Goal: Check status: Check status

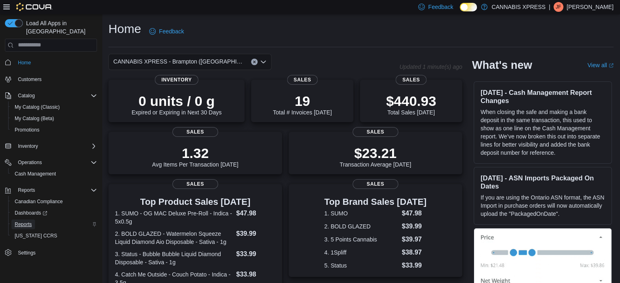
click at [24, 221] on span "Reports" at bounding box center [23, 224] width 17 height 7
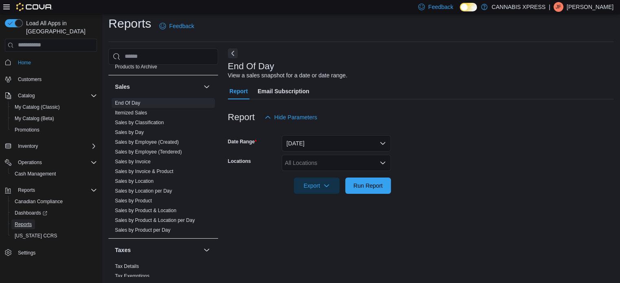
scroll to position [505, 0]
click at [151, 141] on link "Sales by Employee (Created)" at bounding box center [147, 142] width 64 height 6
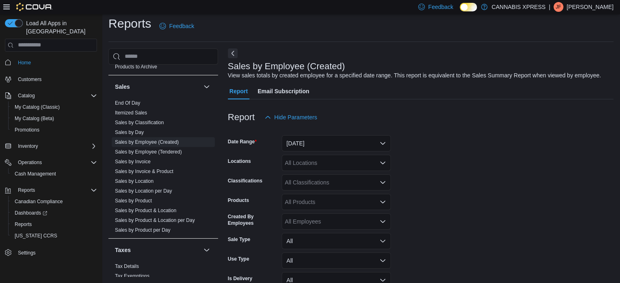
scroll to position [19, 0]
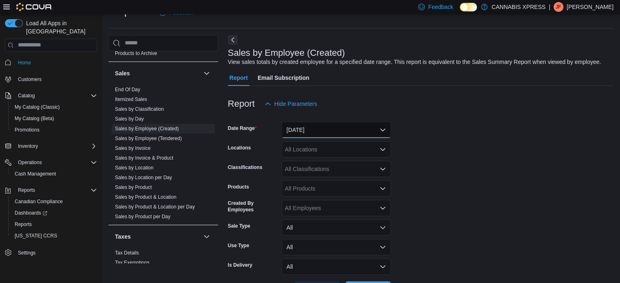
click at [299, 134] on button "[DATE]" at bounding box center [336, 130] width 109 height 16
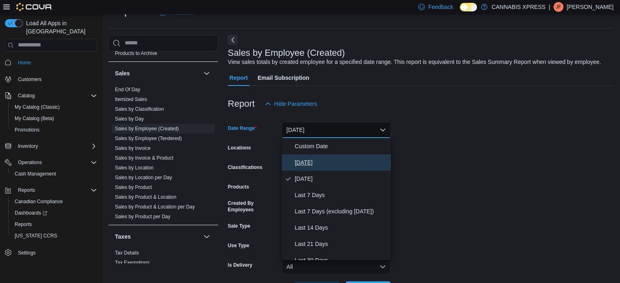
click at [300, 168] on button "[DATE]" at bounding box center [336, 162] width 109 height 16
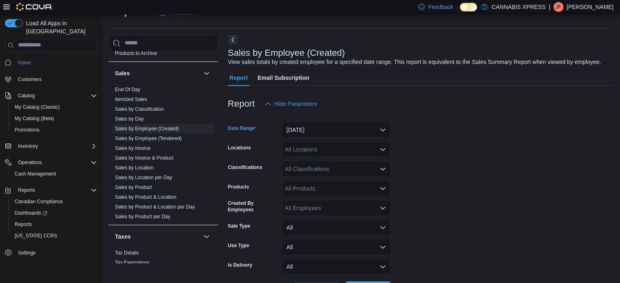
click at [316, 154] on div "All Locations" at bounding box center [336, 149] width 109 height 16
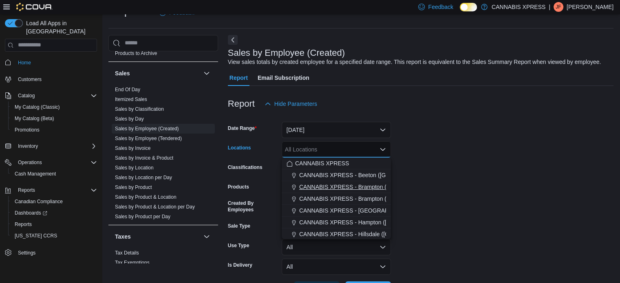
click at [324, 186] on span "CANNABIS XPRESS - Brampton ([GEOGRAPHIC_DATA])" at bounding box center [373, 187] width 148 height 8
click at [398, 192] on form "Date Range [DATE] Locations CANNABIS XPRESS - [GEOGRAPHIC_DATA] ([GEOGRAPHIC_DA…" at bounding box center [420, 205] width 385 height 186
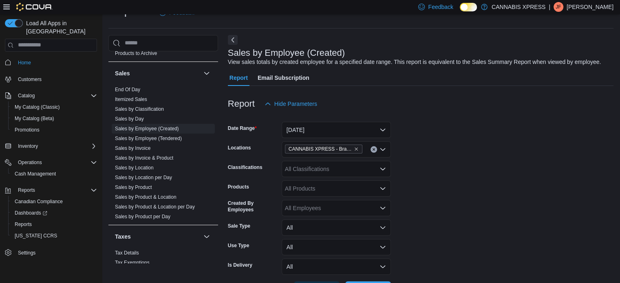
scroll to position [49, 0]
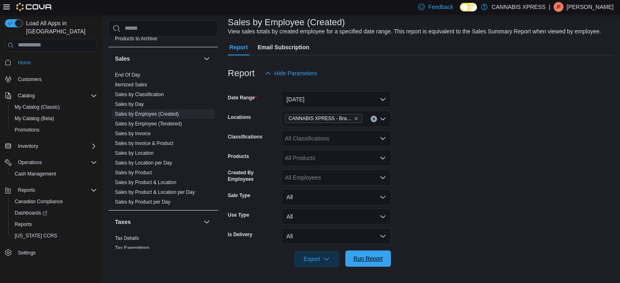
click at [363, 260] on span "Run Report" at bounding box center [367, 259] width 29 height 8
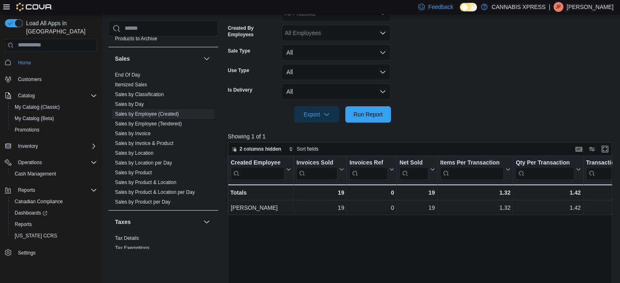
scroll to position [194, 0]
